Goal: Check status: Check status

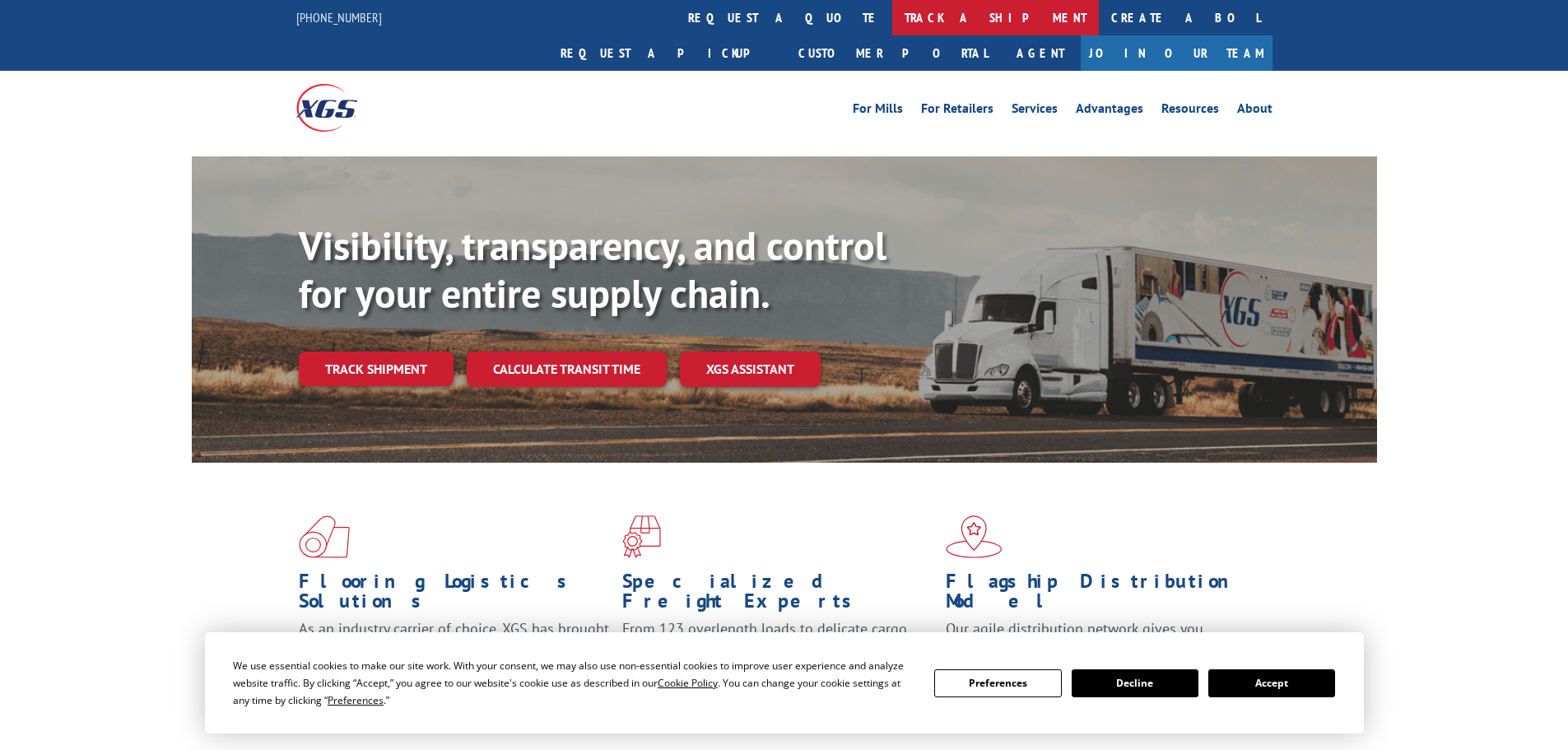
click at [892, 8] on link "track a shipment" at bounding box center [995, 18] width 207 height 35
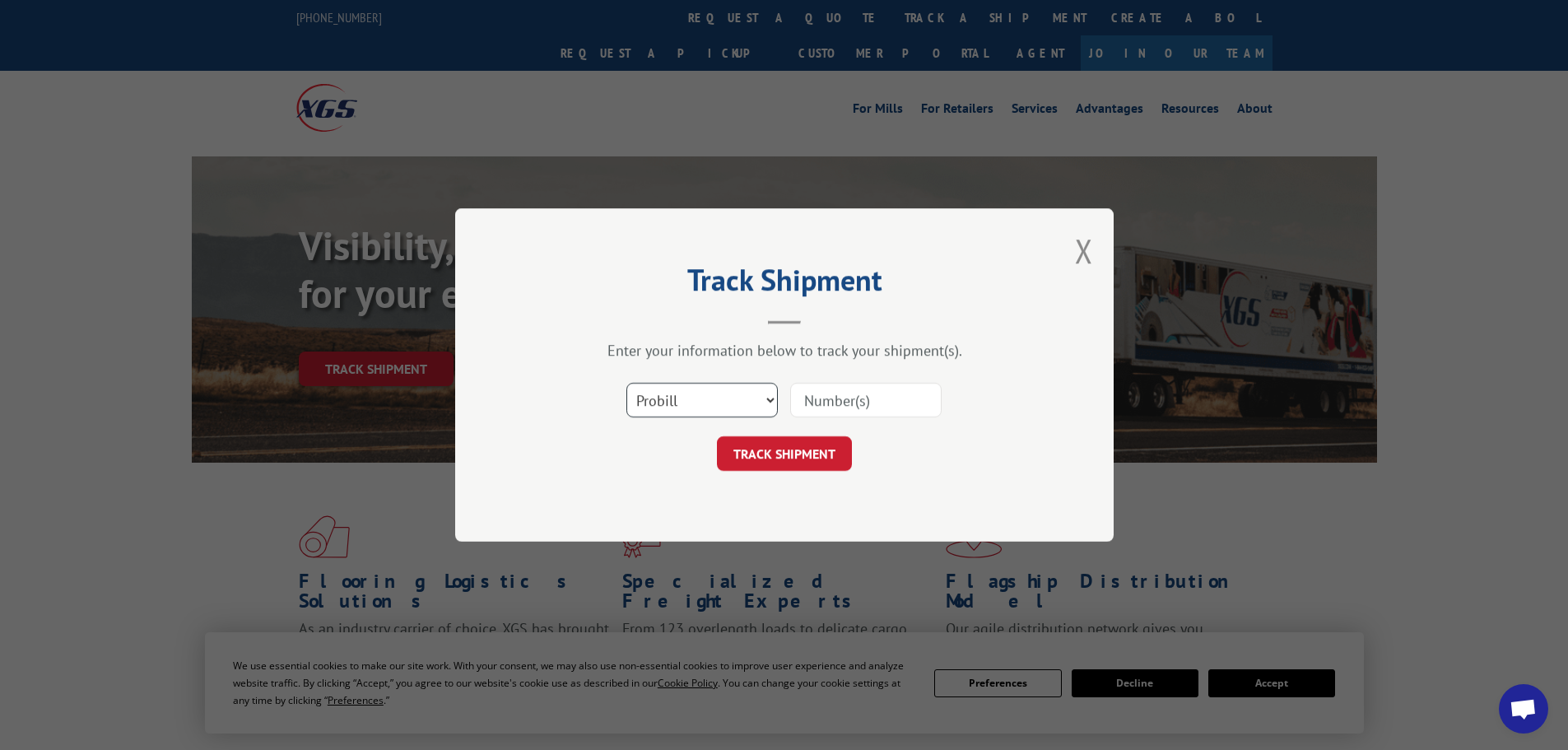
click at [751, 396] on select "Select category... Probill BOL PO" at bounding box center [703, 400] width 152 height 35
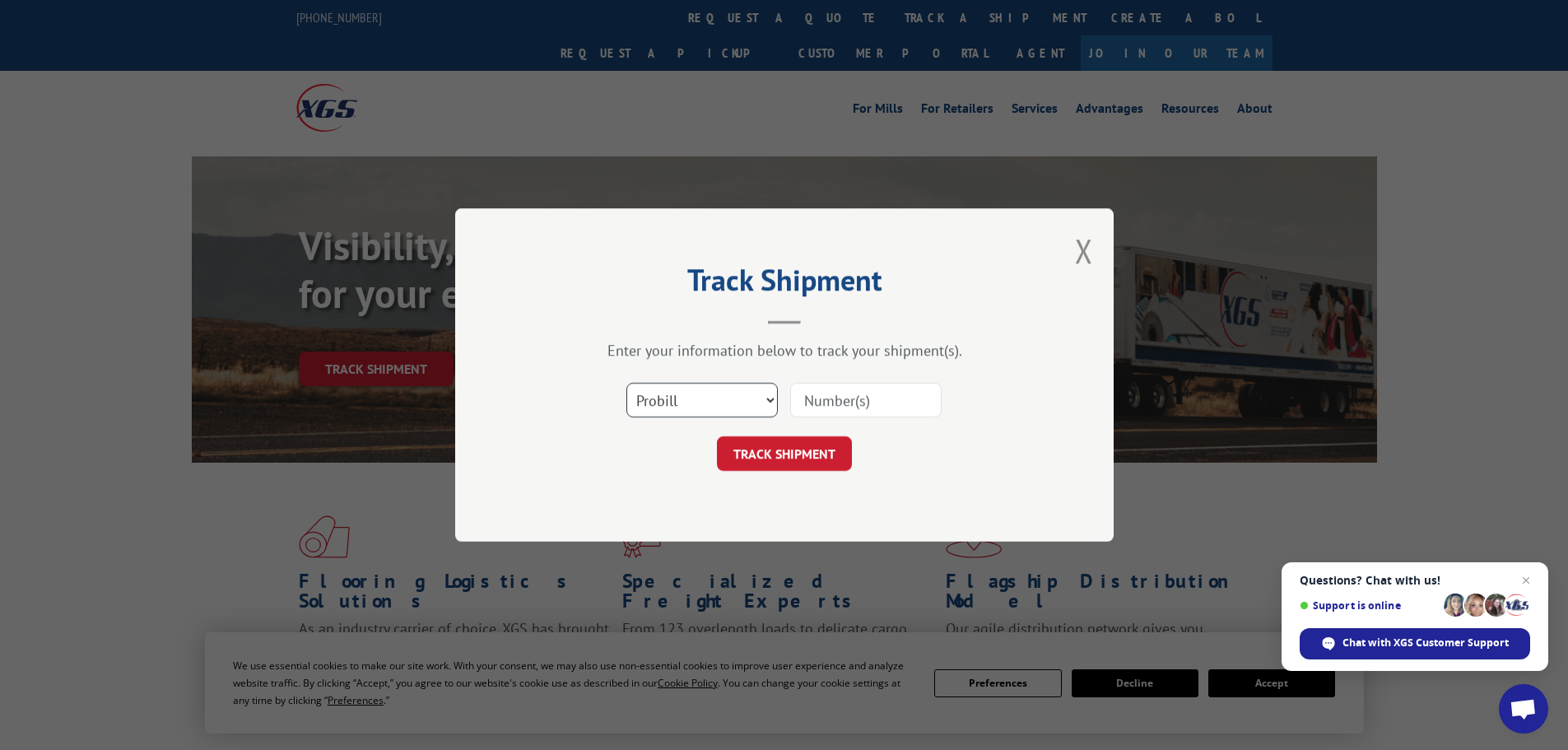
select select "po"
click at [627, 383] on select "Select category... Probill BOL PO" at bounding box center [703, 400] width 152 height 35
click at [917, 403] on input at bounding box center [866, 400] width 152 height 35
type input "89502081"
click button "TRACK SHIPMENT" at bounding box center [784, 453] width 135 height 35
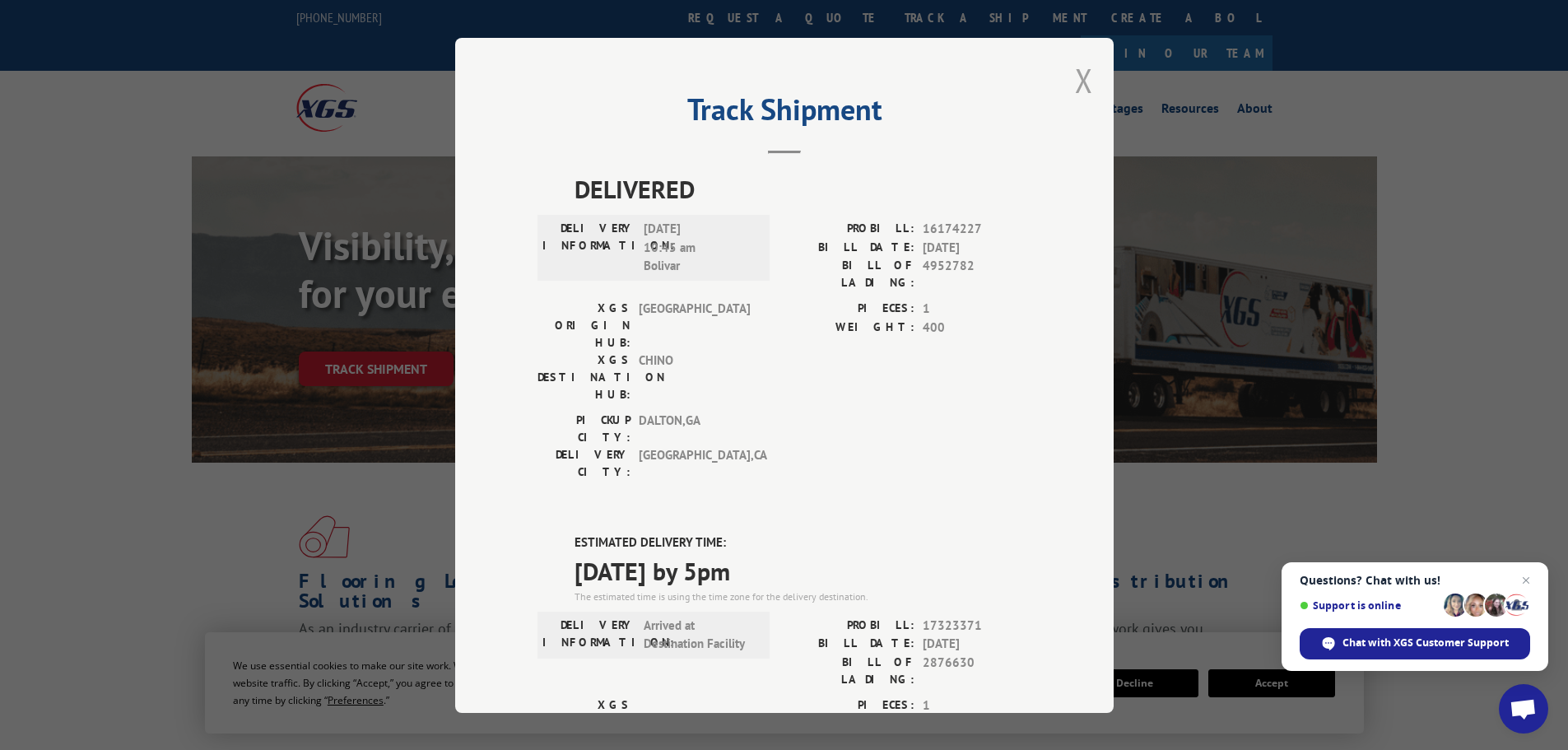
click at [1075, 78] on button "Close modal" at bounding box center [1084, 80] width 18 height 44
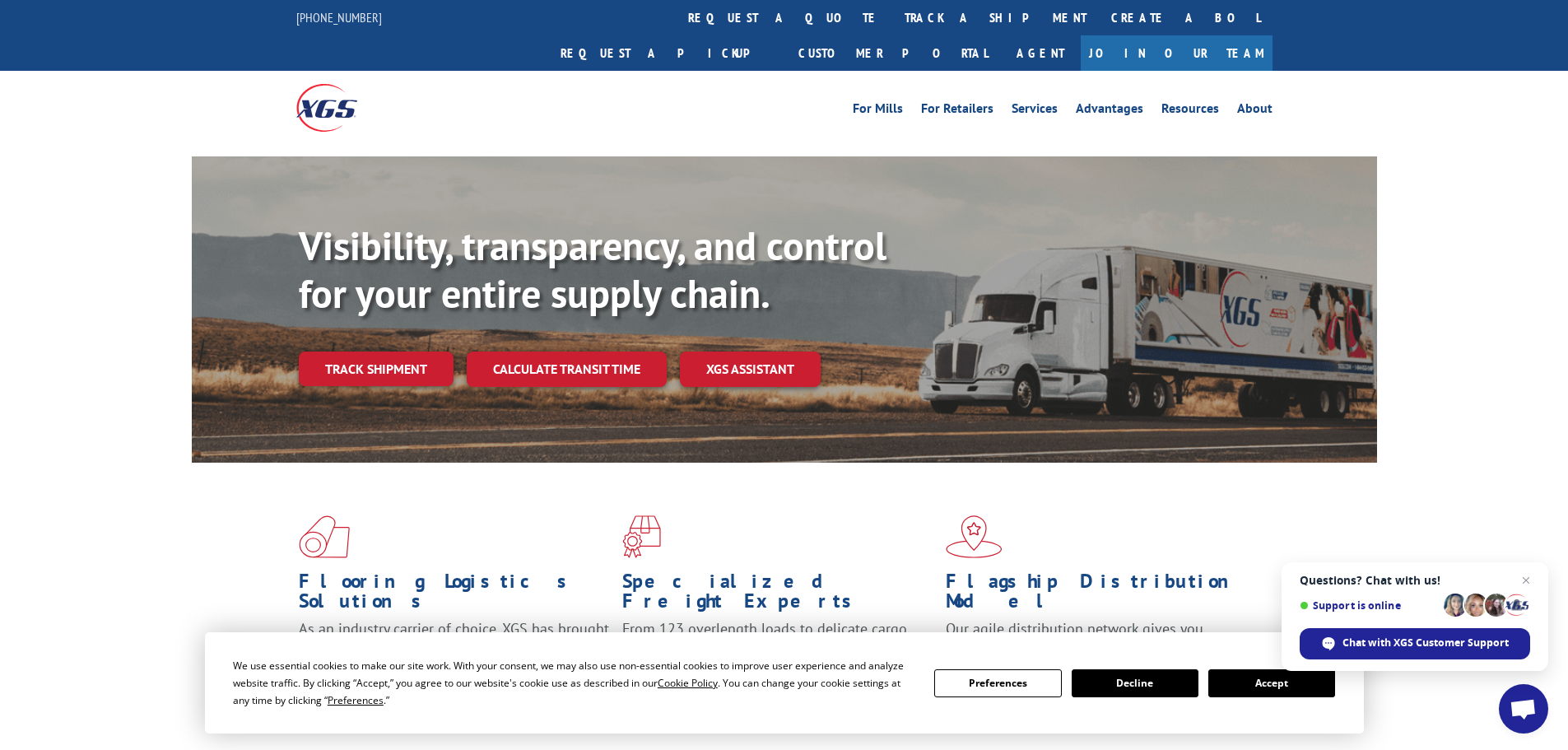
click at [1282, 686] on button "Accept" at bounding box center [1272, 683] width 127 height 28
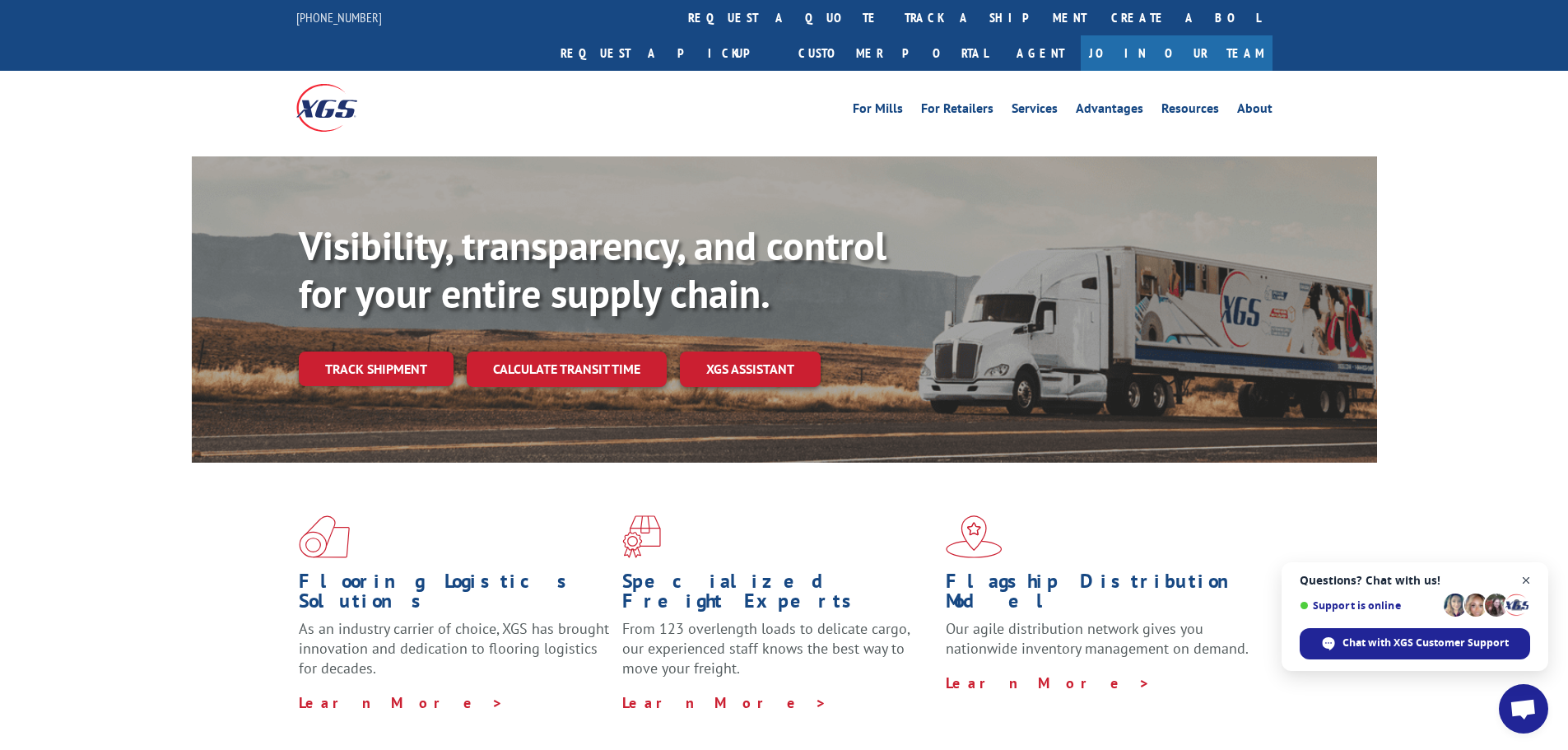
click at [1525, 579] on span "Close chat" at bounding box center [1527, 580] width 20 height 20
